Goal: Browse casually: Explore the website without a specific task or goal

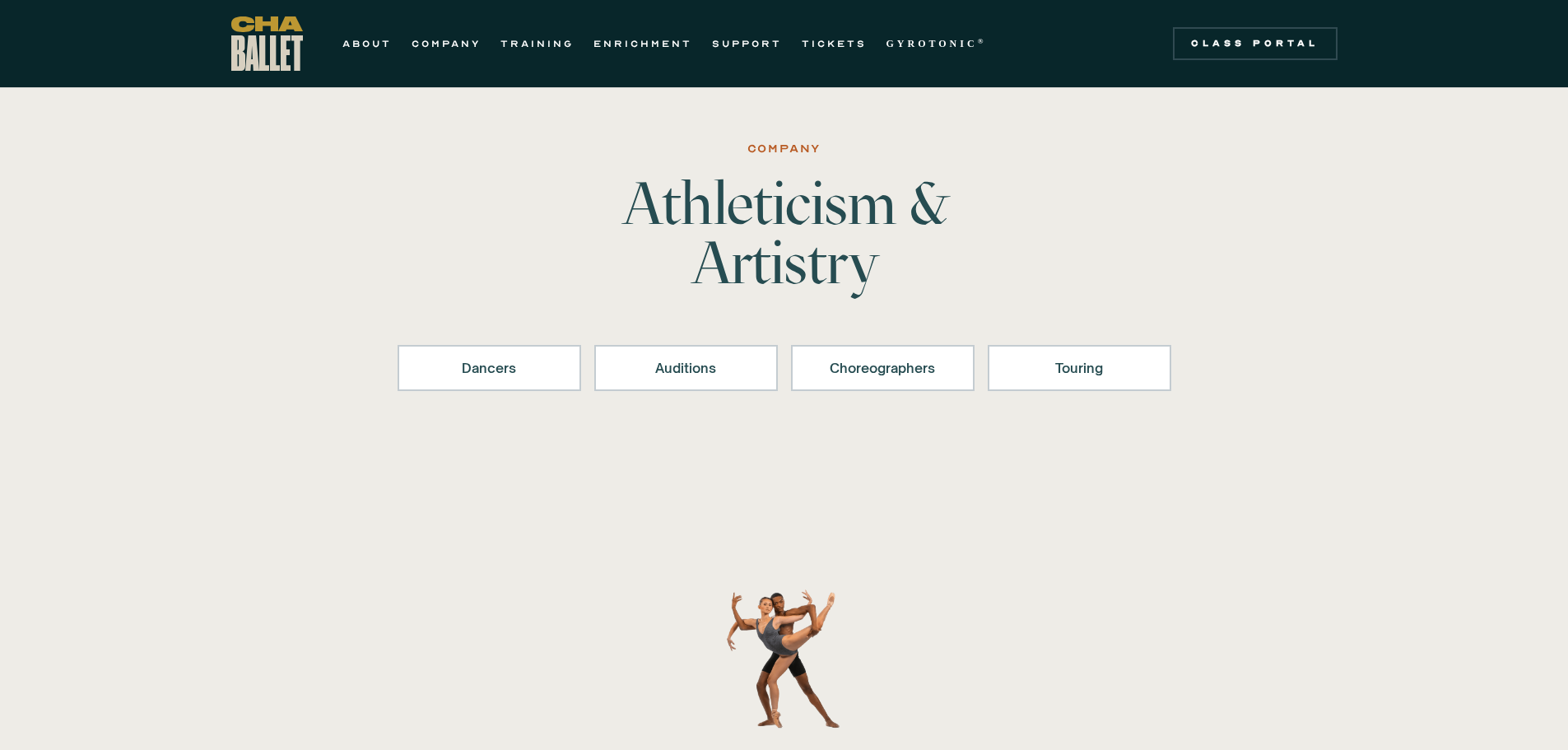
click at [277, 50] on img "home" at bounding box center [267, 44] width 72 height 55
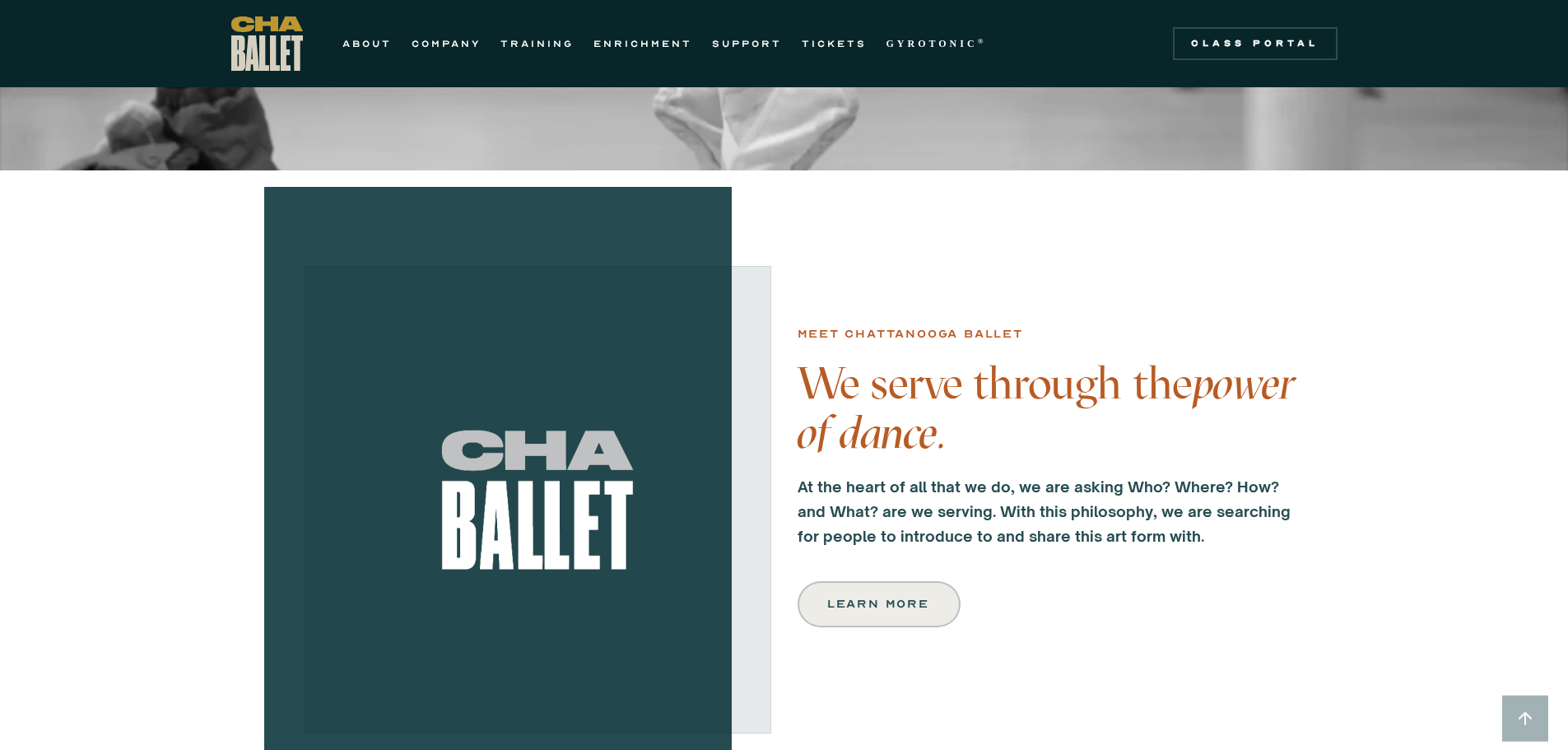
scroll to position [329, 0]
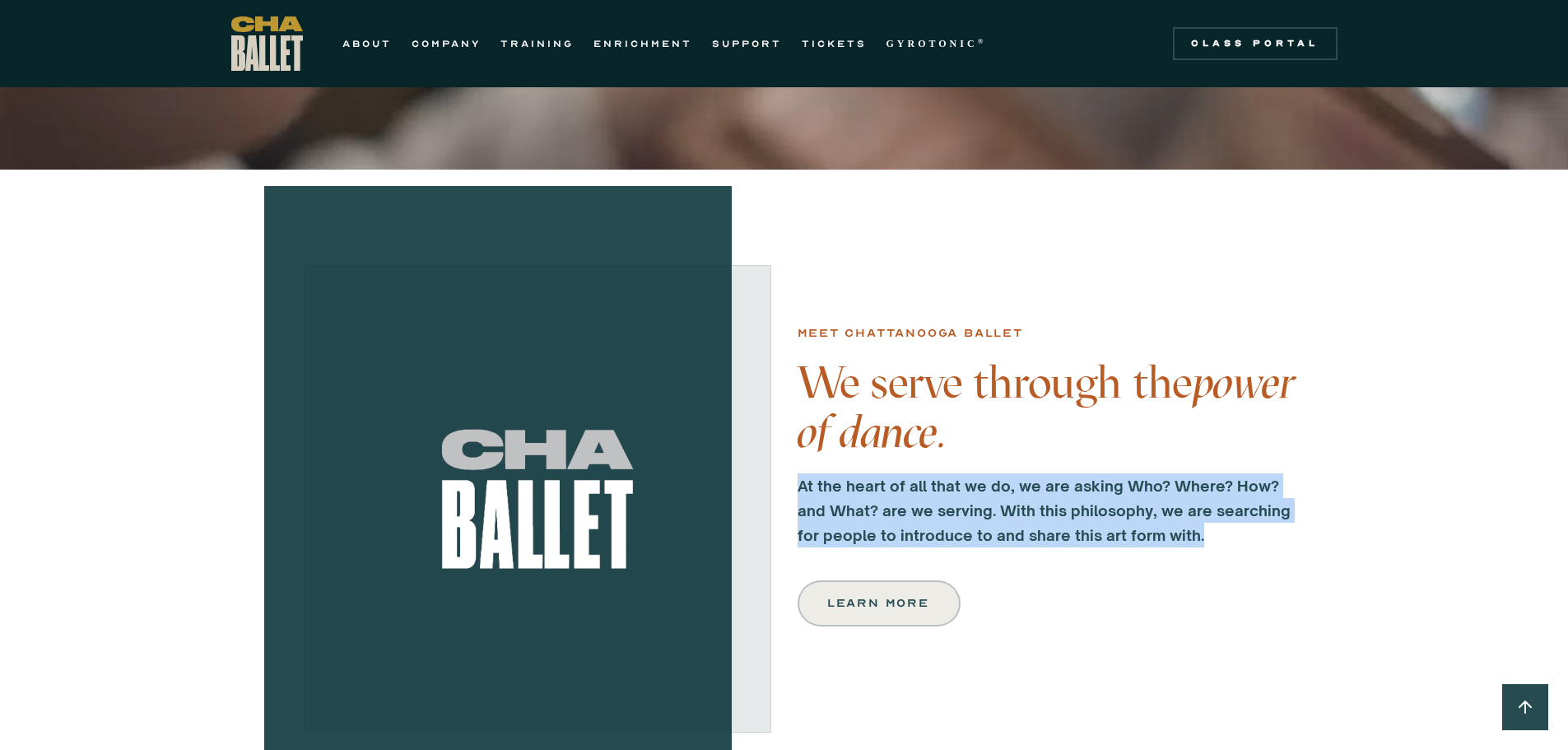
drag, startPoint x: 1199, startPoint y: 538, endPoint x: 797, endPoint y: 486, distance: 405.3
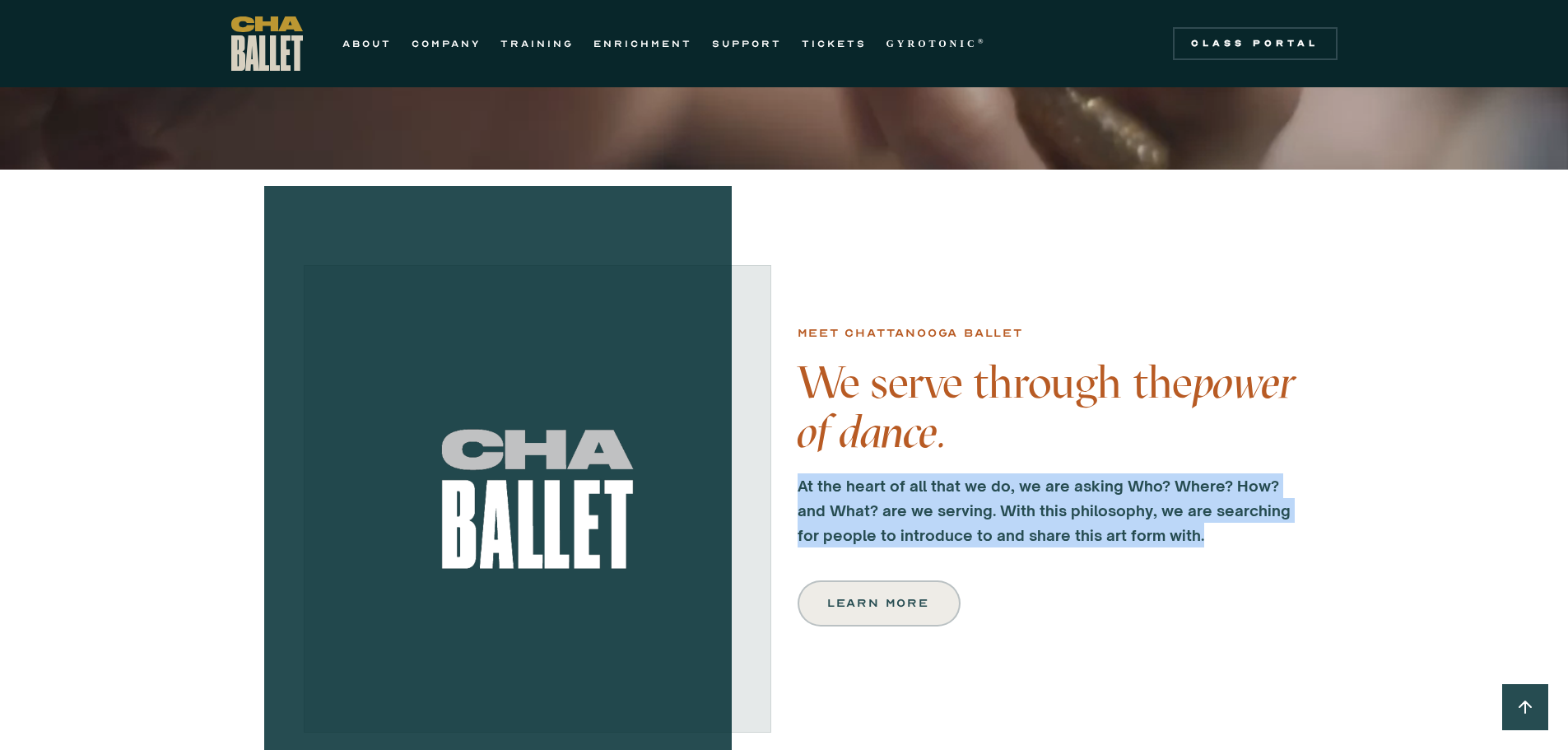
click at [797, 486] on p "At the heart of all that we do, we are asking Who? Where? How? and What? are we…" at bounding box center [1044, 510] width 494 height 74
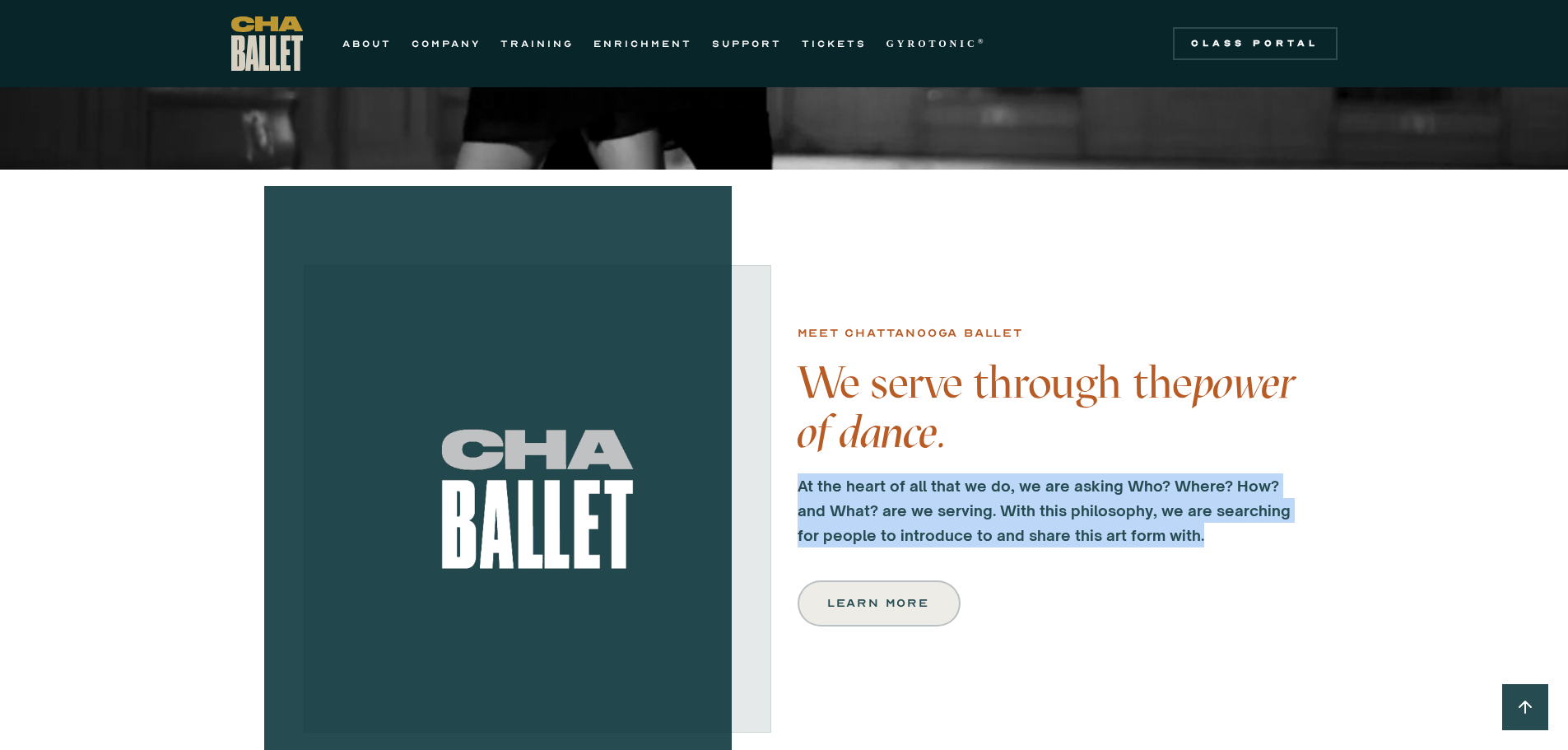
click at [1087, 534] on strong "At the heart of all that we do, we are asking Who? Where? How? and What? are we…" at bounding box center [1043, 510] width 493 height 68
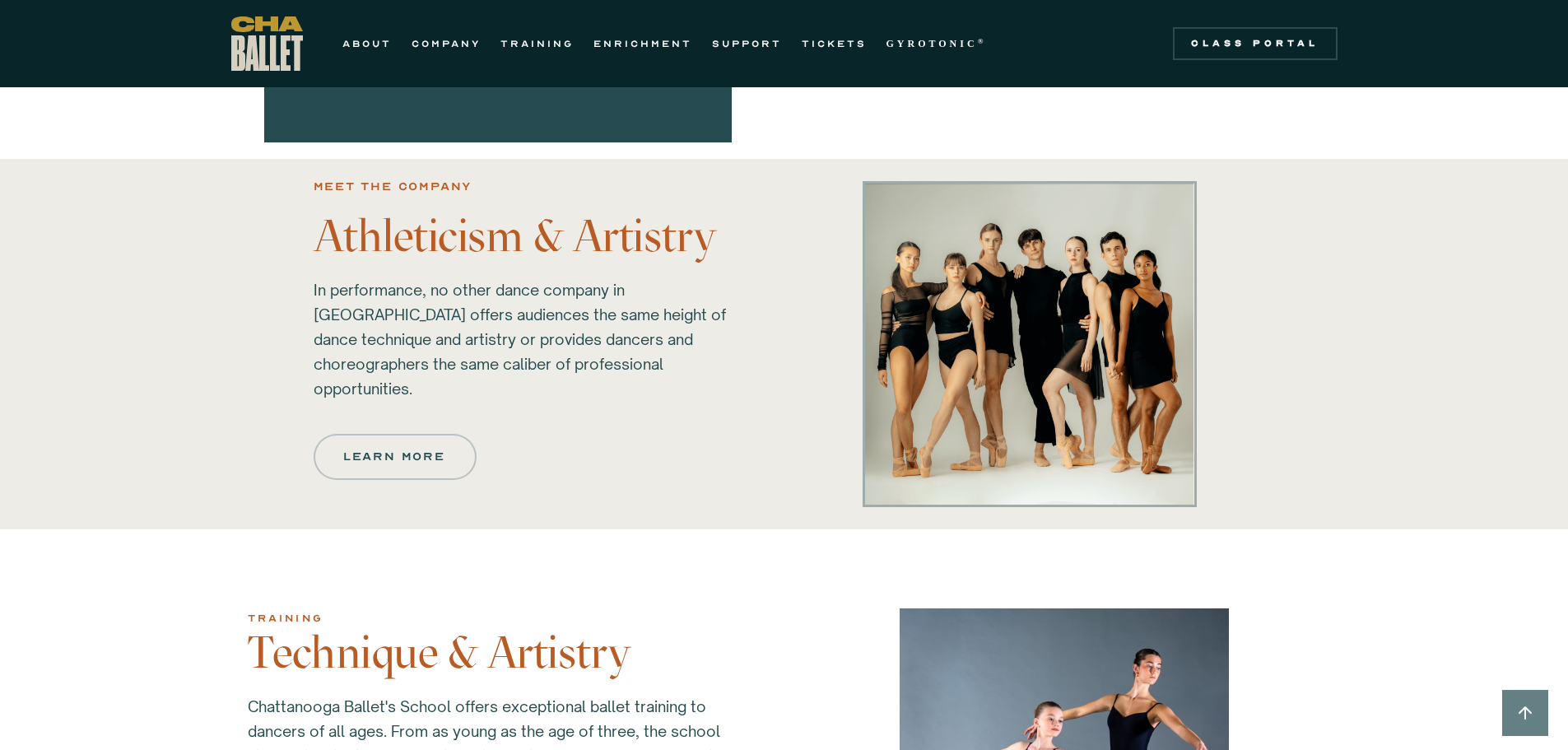
scroll to position [987, 0]
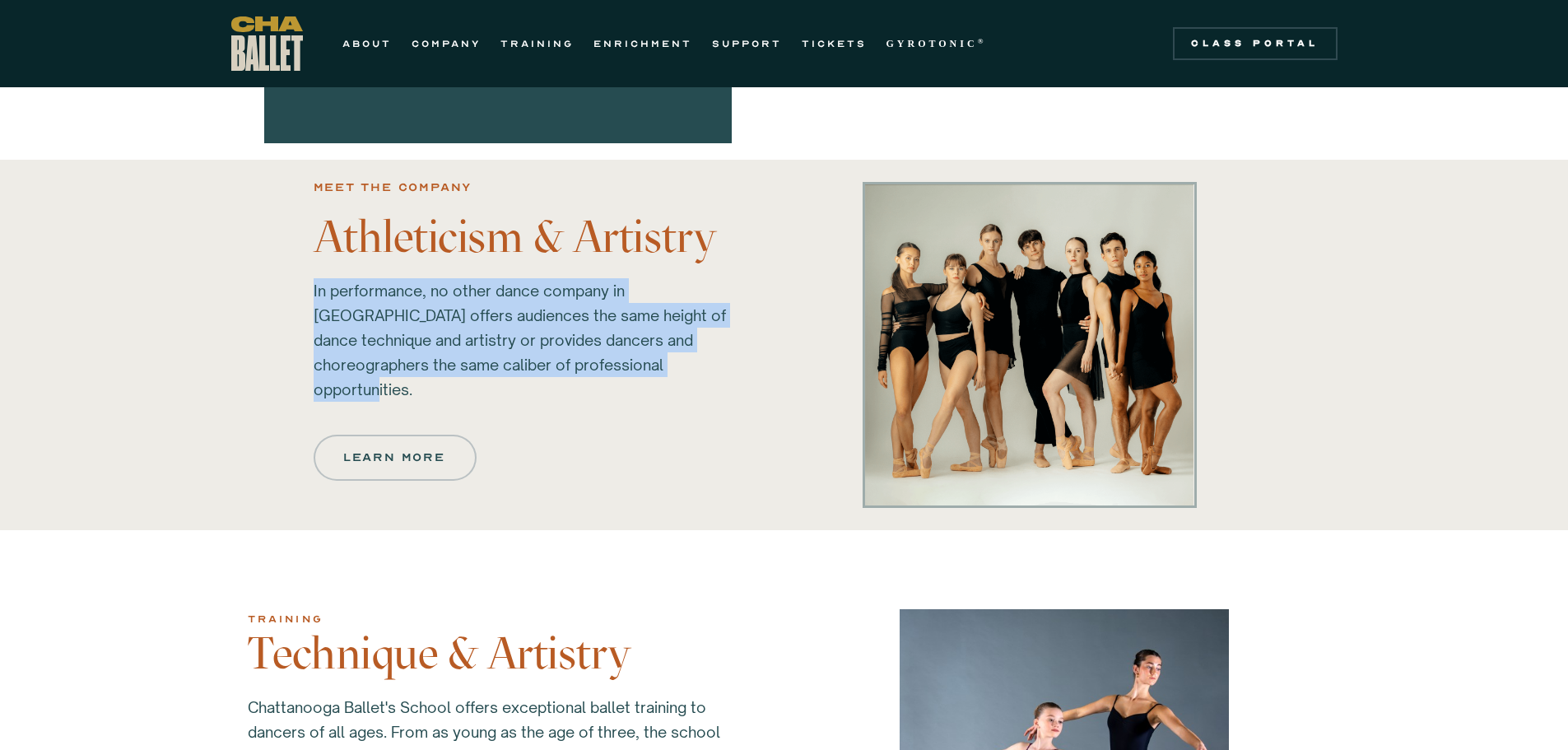
drag, startPoint x: 310, startPoint y: 300, endPoint x: 589, endPoint y: 367, distance: 286.9
click at [589, 367] on div "Meet the company Athleticism & Artistry In performance, no other dance company …" at bounding box center [784, 345] width 1185 height 338
copy p "In performance, no other dance company in [GEOGRAPHIC_DATA] offers audiences th…"
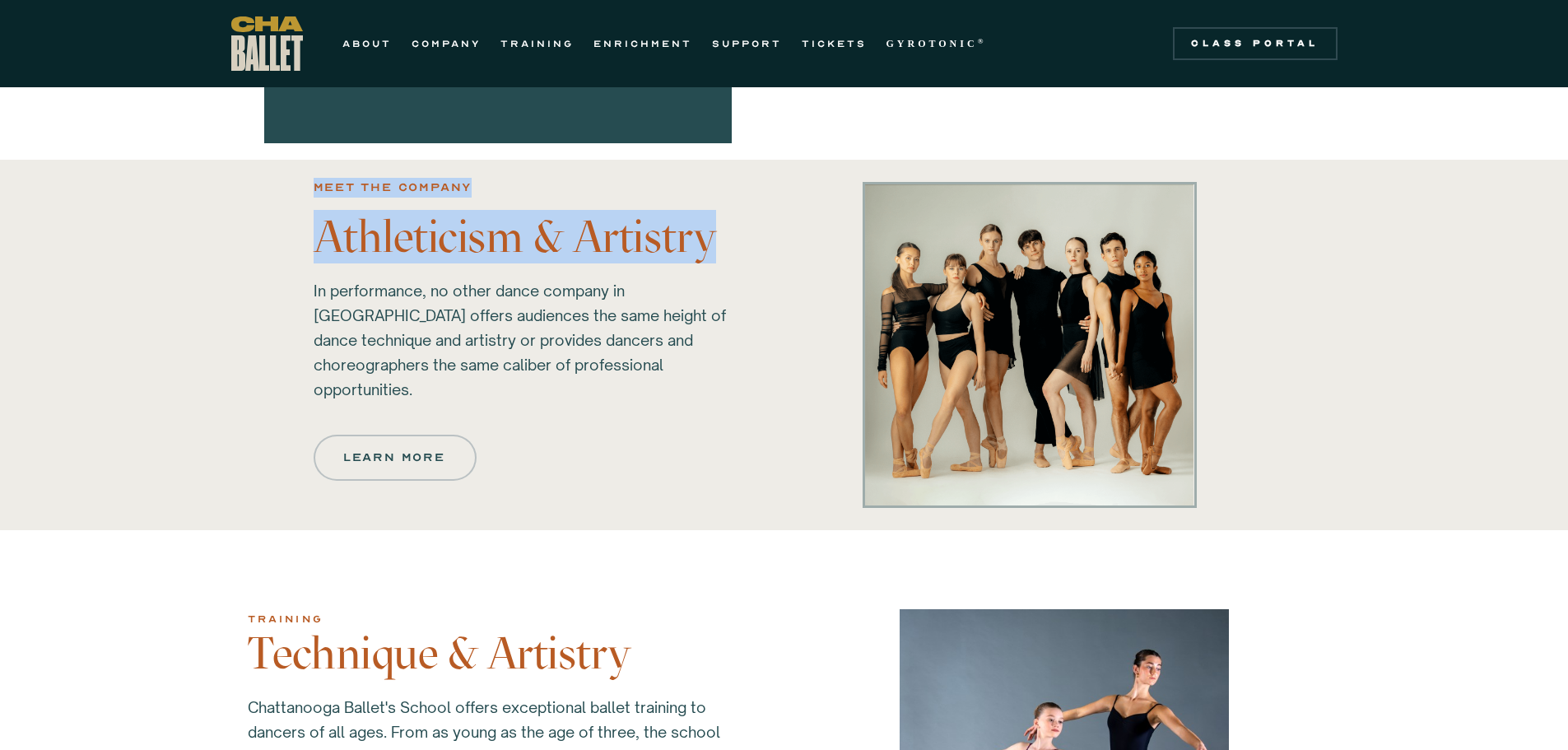
drag, startPoint x: 316, startPoint y: 196, endPoint x: 721, endPoint y: 251, distance: 408.7
click at [721, 251] on div "Meet the company Athleticism & Artistry In performance, no other dance company …" at bounding box center [539, 329] width 451 height 305
copy div "Meet the company Athleticism & Artistry"
